Goal: Browse casually: Explore the website without a specific task or goal

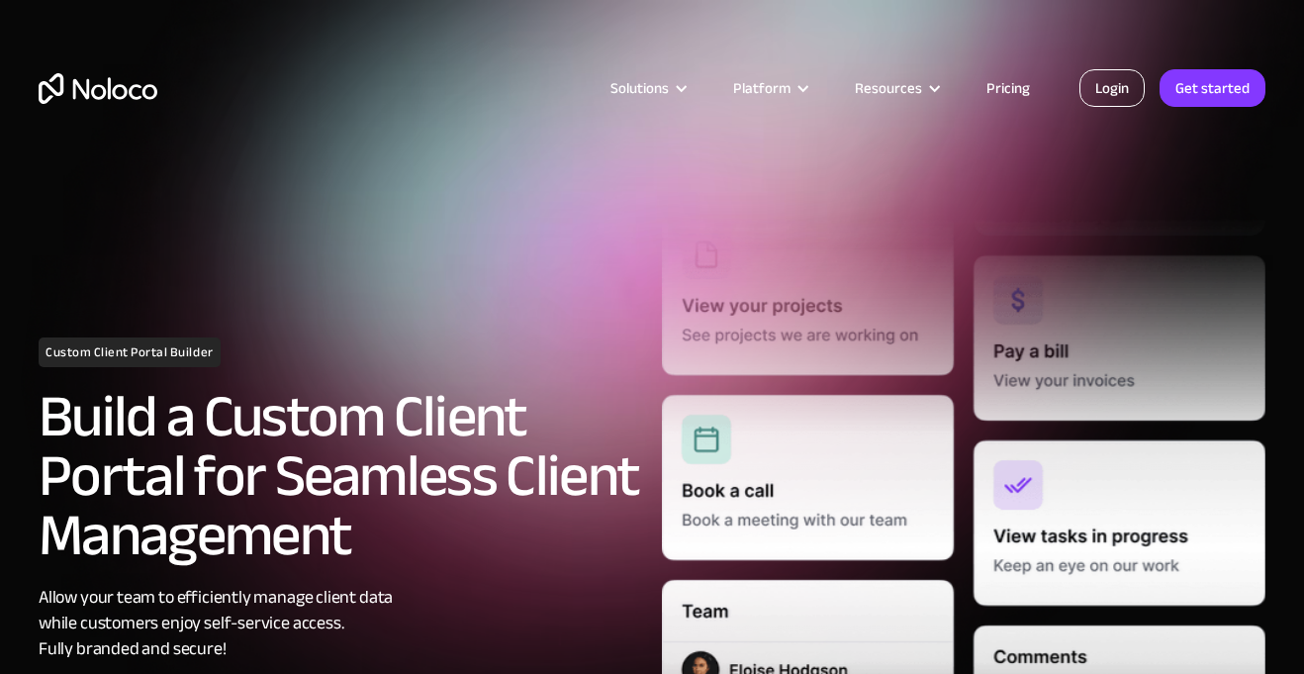
click at [1104, 96] on link "Login" at bounding box center [1111, 88] width 65 height 38
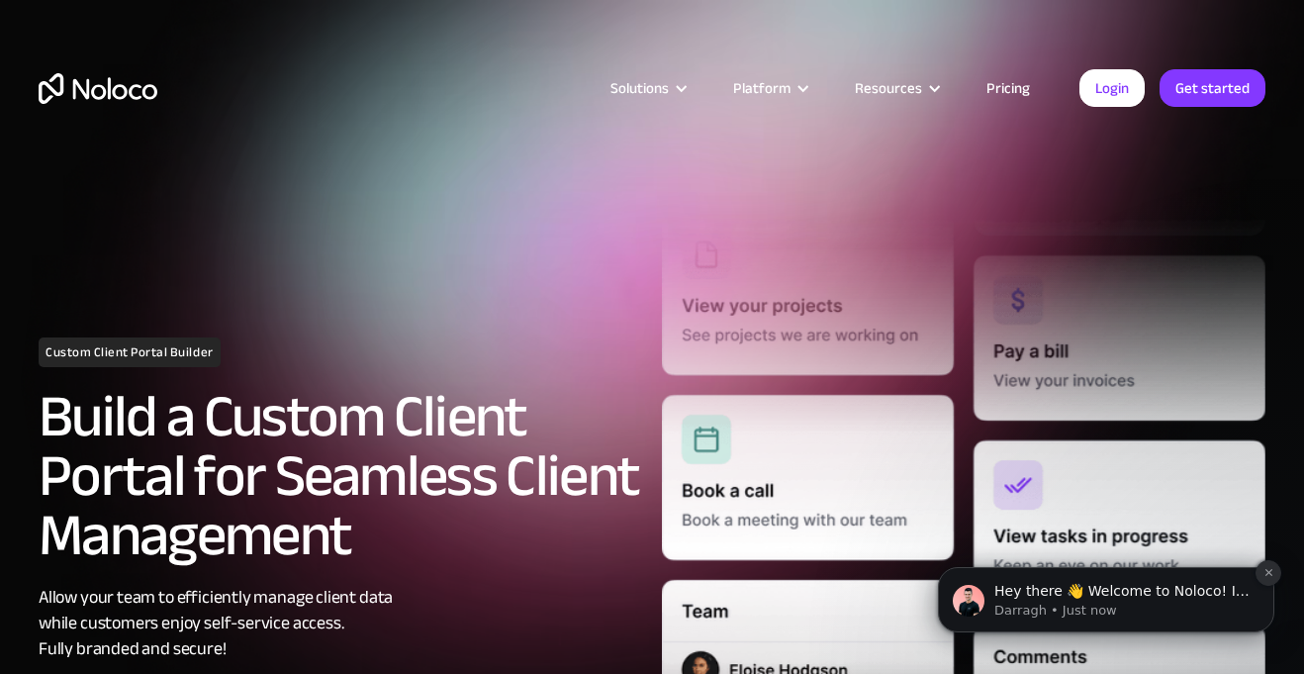
click at [1268, 571] on icon "Dismiss notification" at bounding box center [1268, 572] width 11 height 11
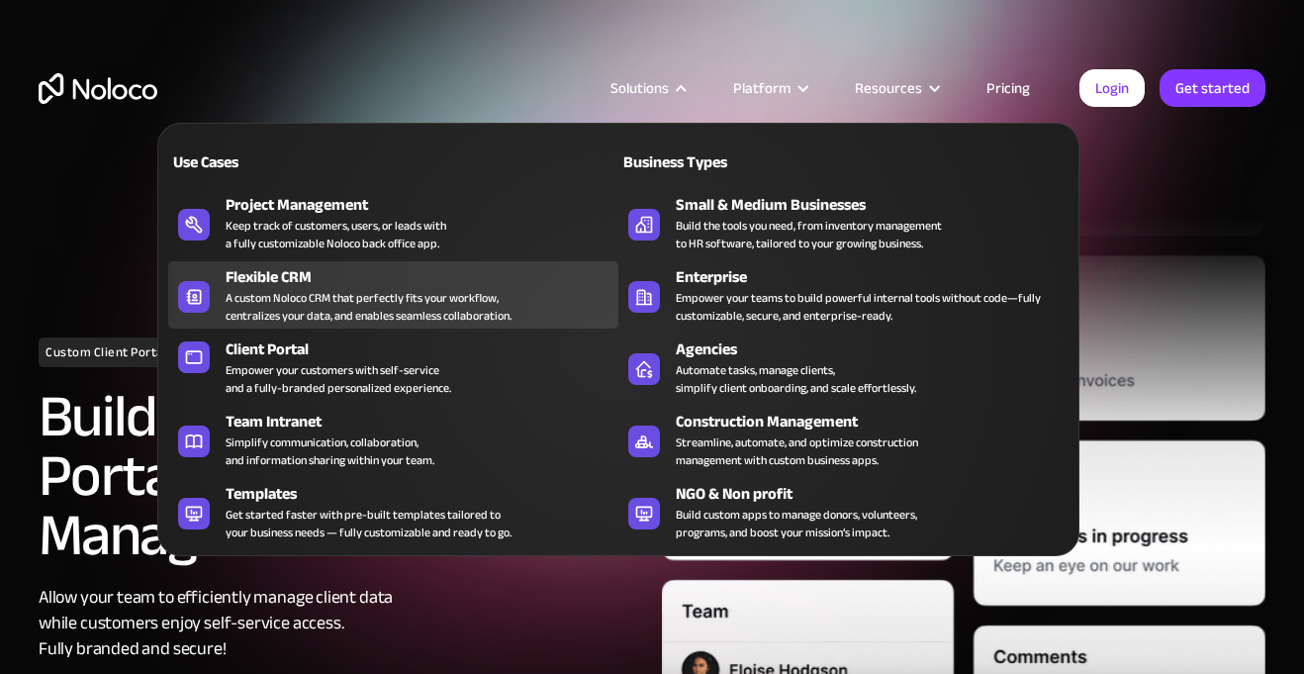
click at [369, 310] on div "A custom Noloco CRM that perfectly fits your workflow, centralizes your data, a…" at bounding box center [368, 307] width 286 height 36
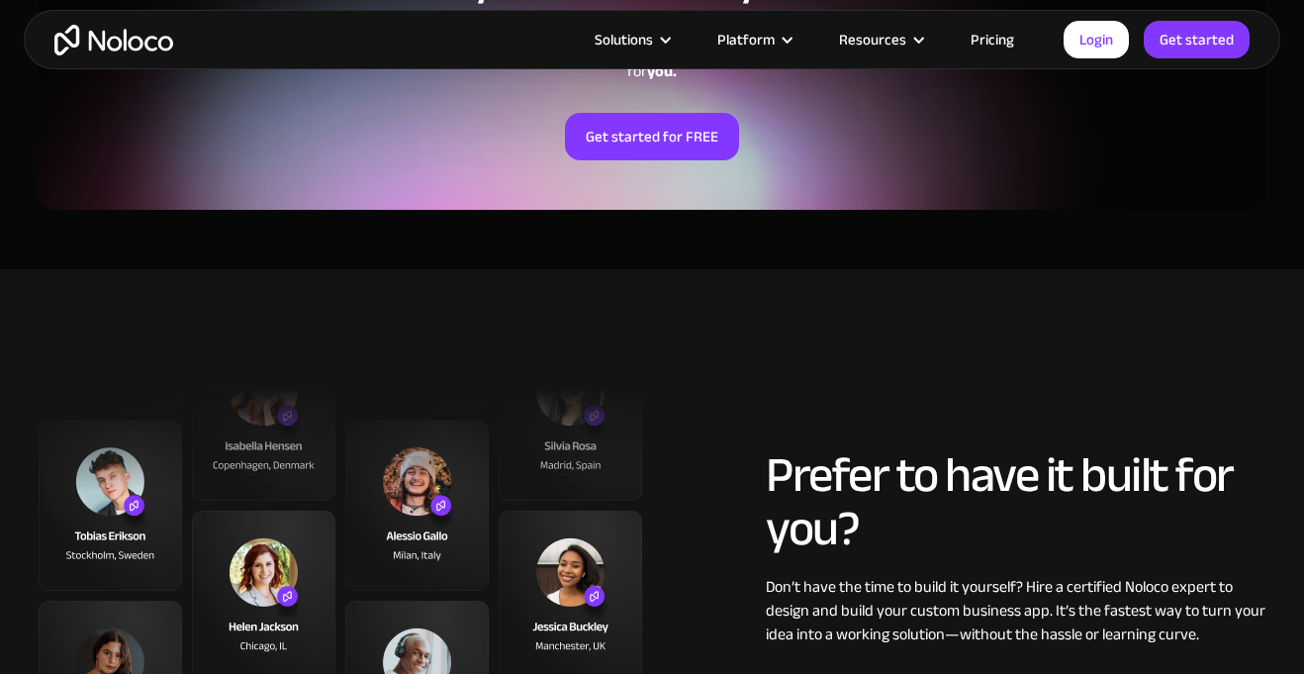
scroll to position [3918, 0]
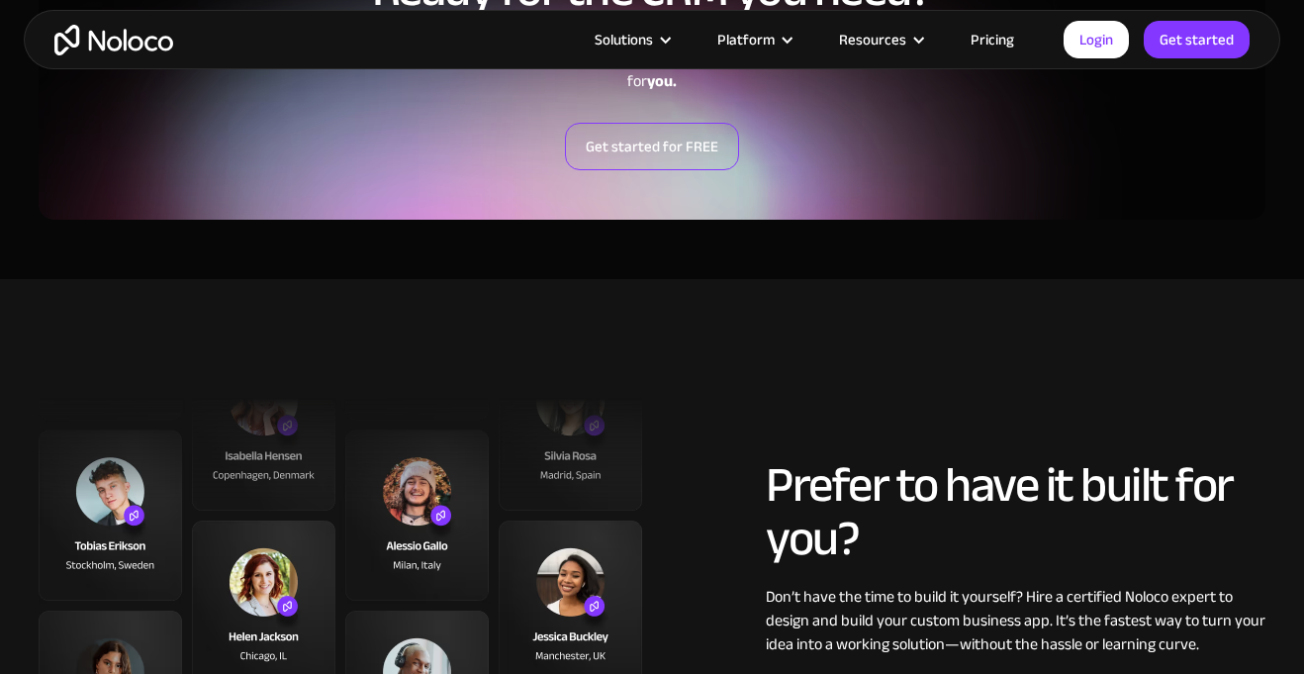
click at [671, 148] on link "Get started for FREE" at bounding box center [652, 146] width 174 height 47
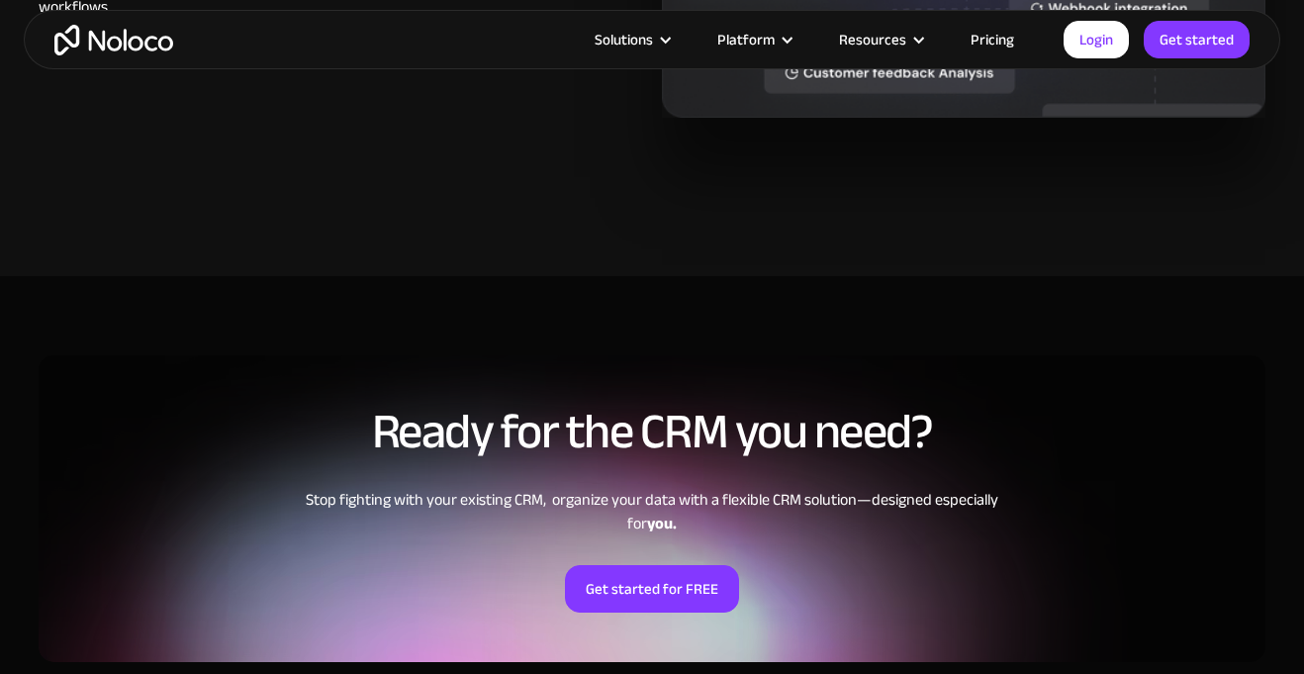
scroll to position [3466, 0]
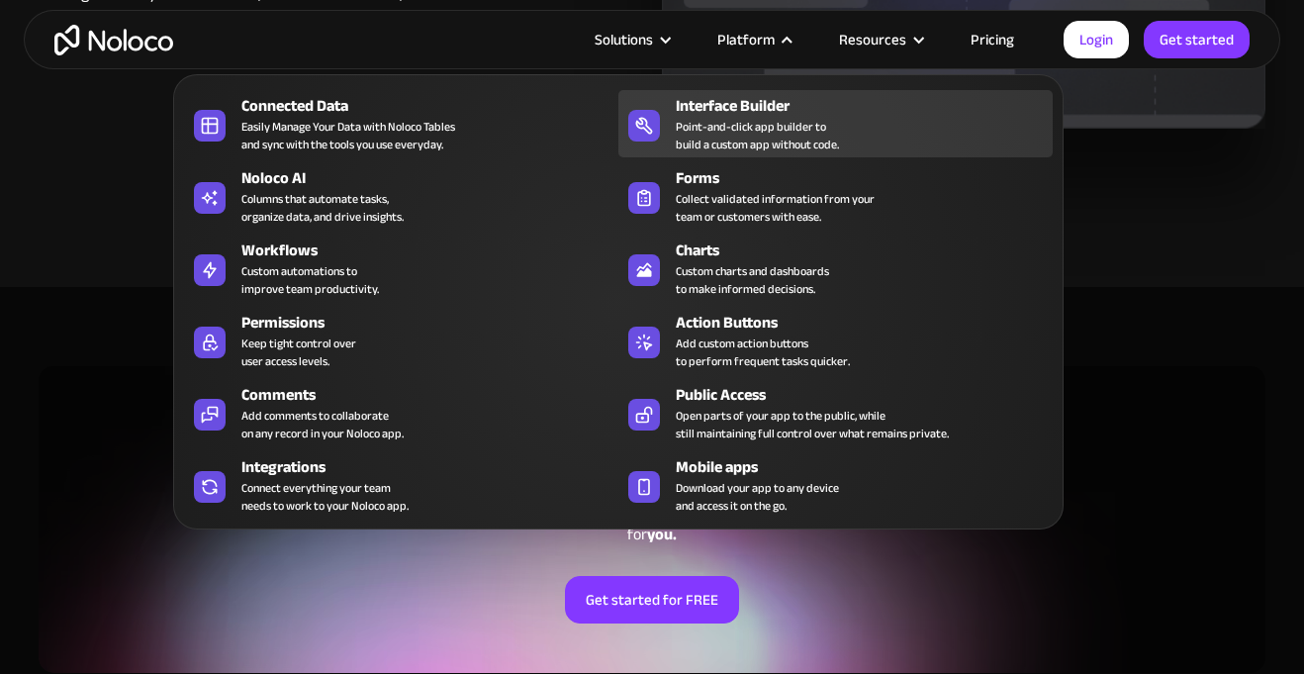
click at [788, 131] on div "Point-and-click app builder to build a custom app without code." at bounding box center [757, 136] width 163 height 36
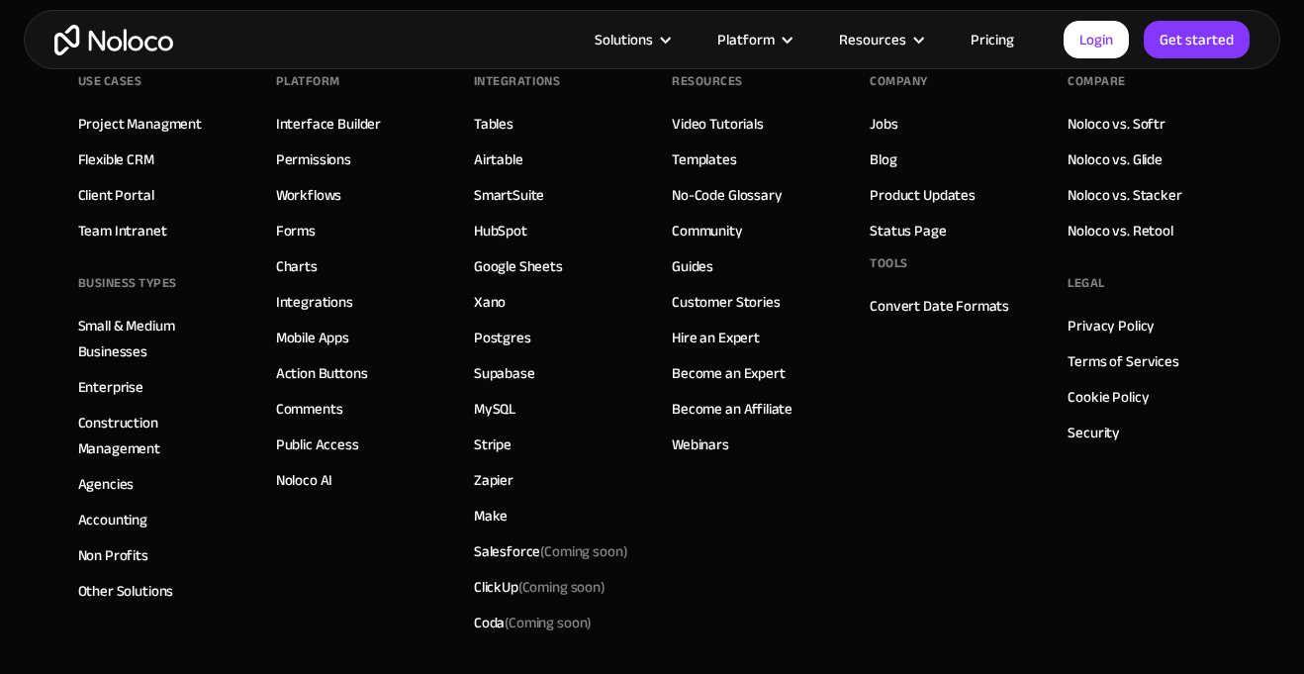
scroll to position [6957, 0]
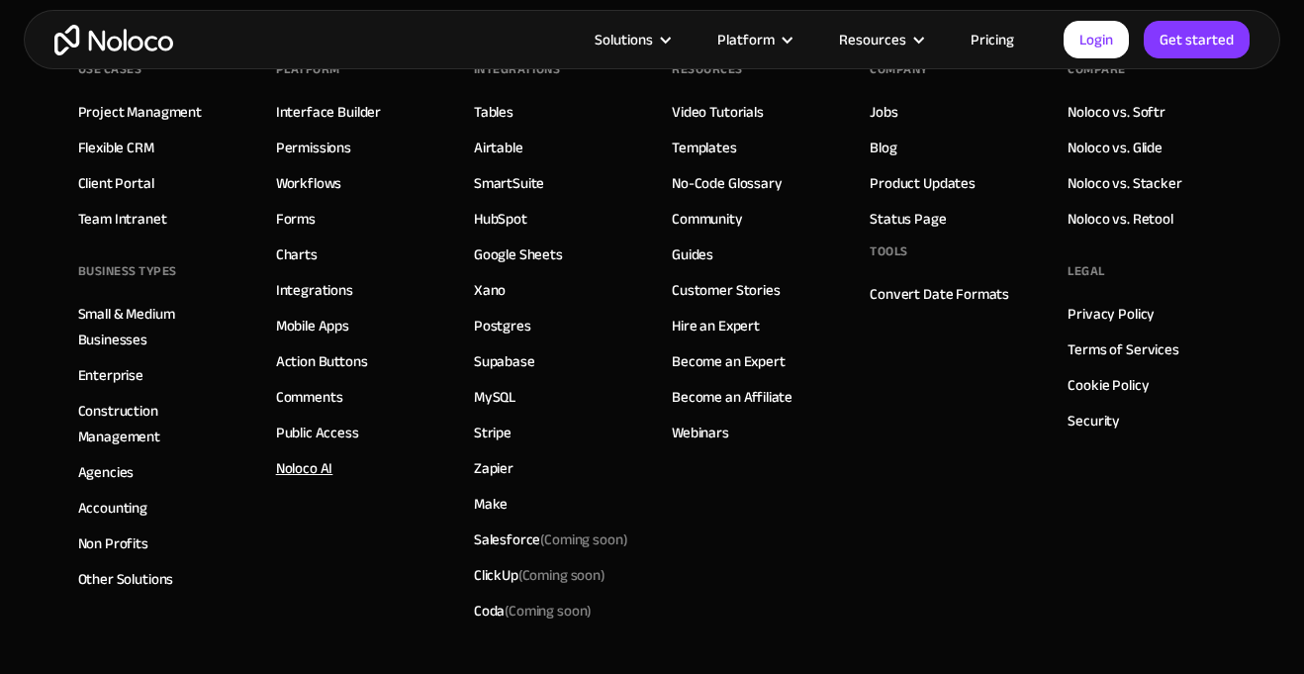
click at [303, 471] on link "Noloco AI" at bounding box center [304, 468] width 57 height 26
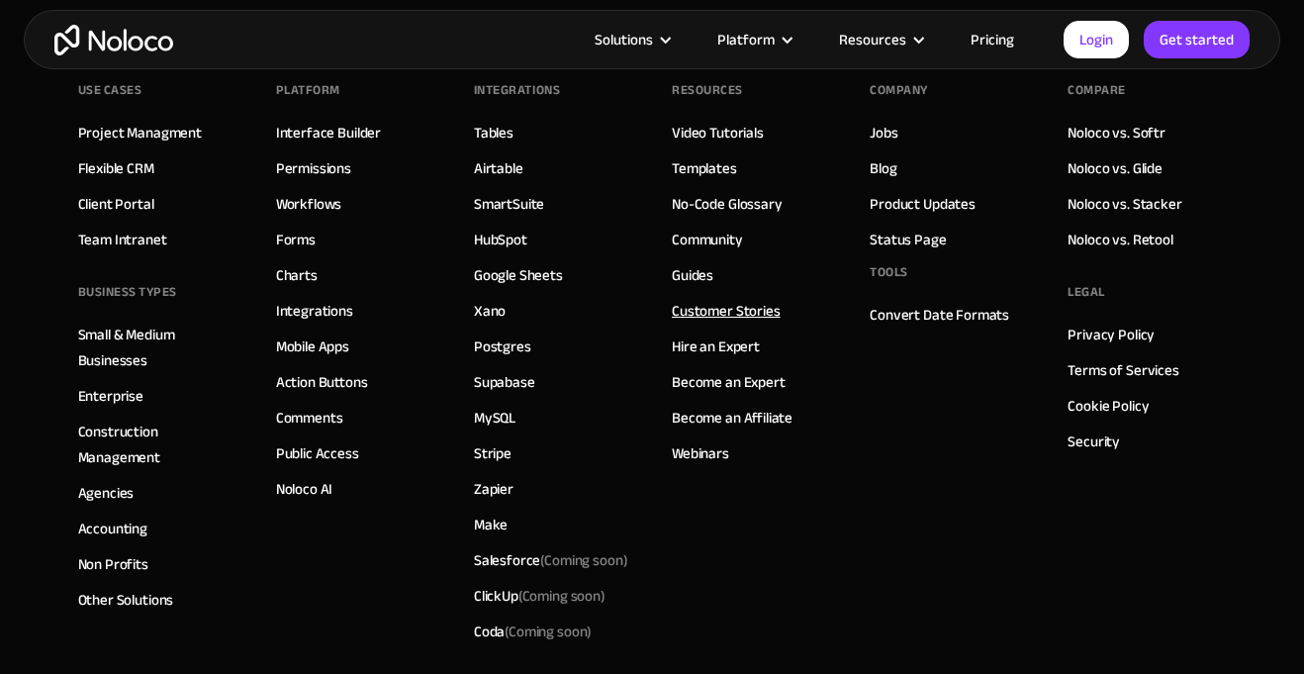
scroll to position [7394, 0]
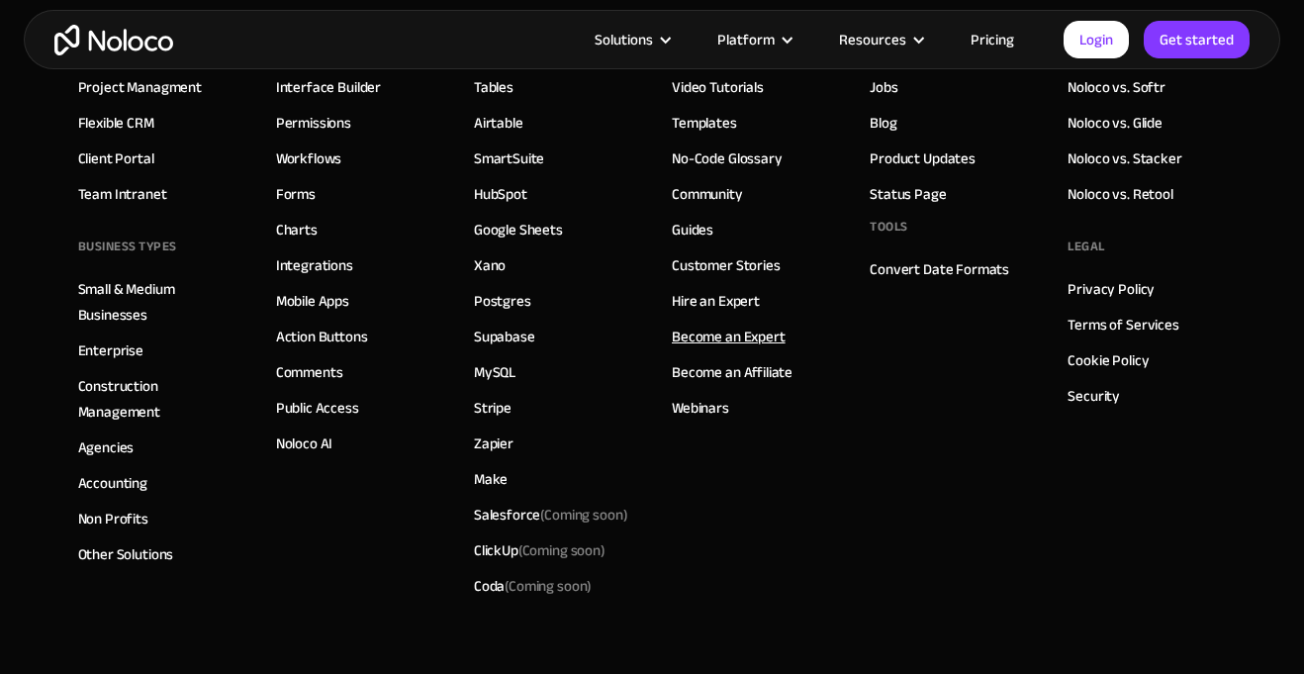
click at [726, 339] on link "Become an Expert" at bounding box center [729, 336] width 114 height 26
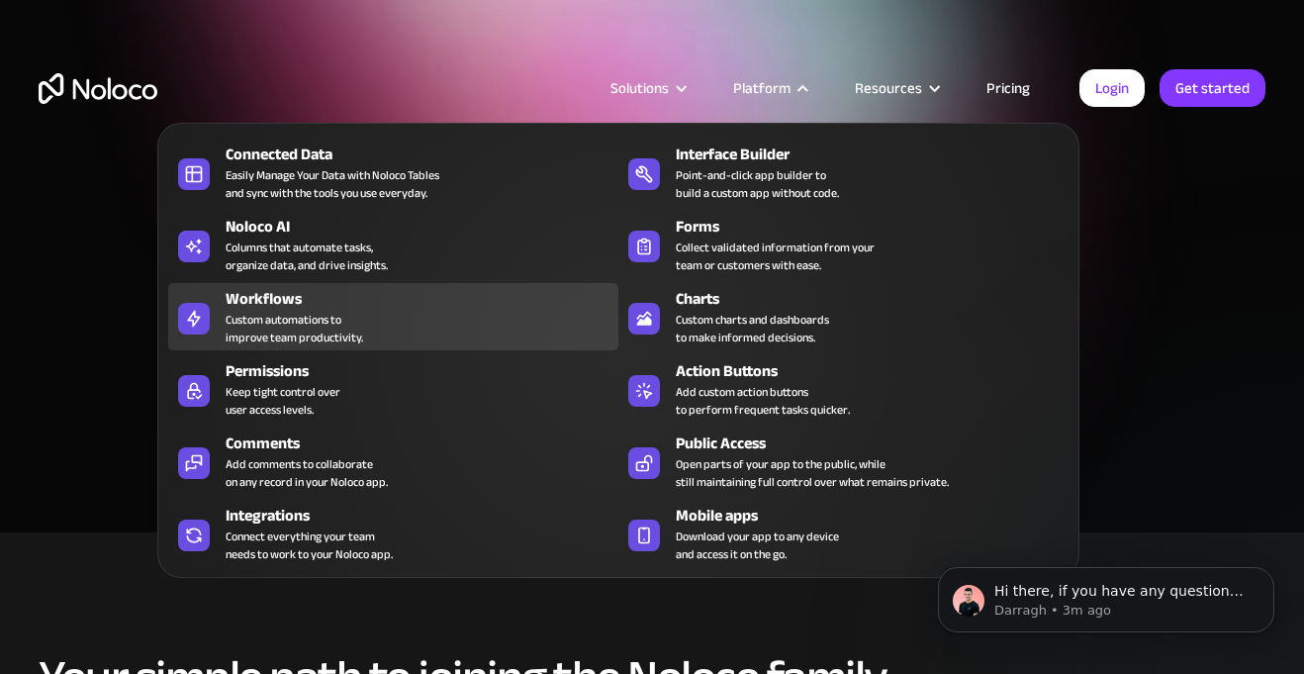
click at [310, 324] on div "Custom automations to improve team productivity." at bounding box center [293, 329] width 137 height 36
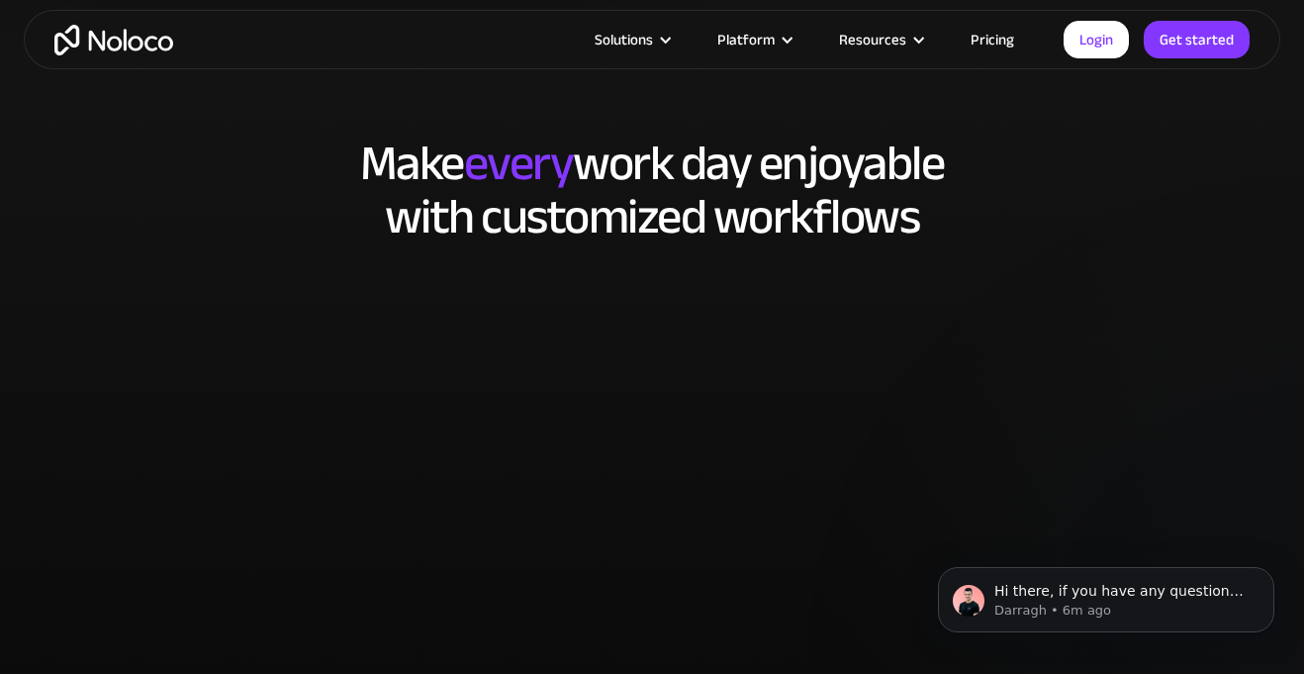
scroll to position [4032, 0]
